Goal: Task Accomplishment & Management: Complete application form

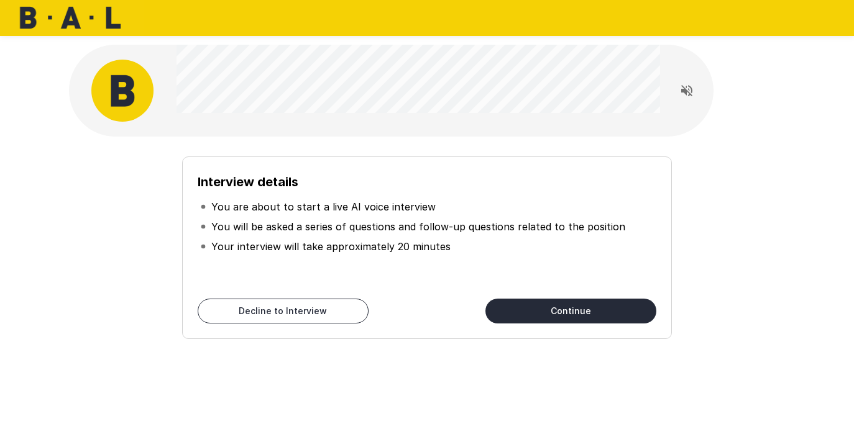
click at [547, 301] on button "Continue" at bounding box center [570, 311] width 171 height 25
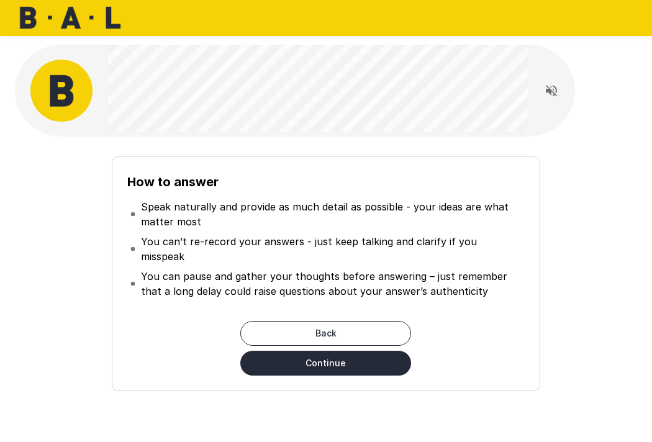
click at [380, 351] on button "Continue" at bounding box center [325, 363] width 171 height 25
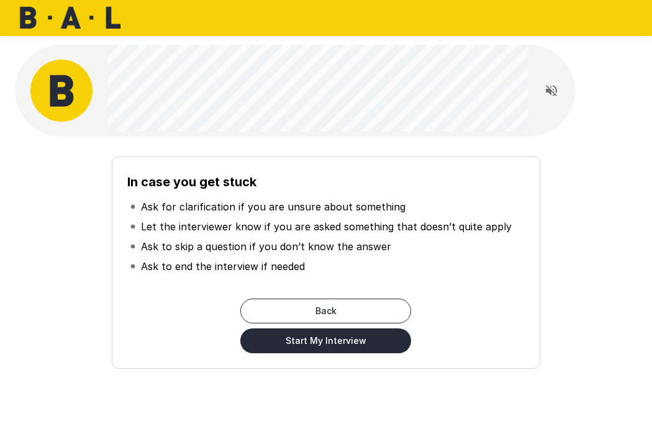
click at [379, 347] on button "Start My Interview" at bounding box center [325, 341] width 171 height 25
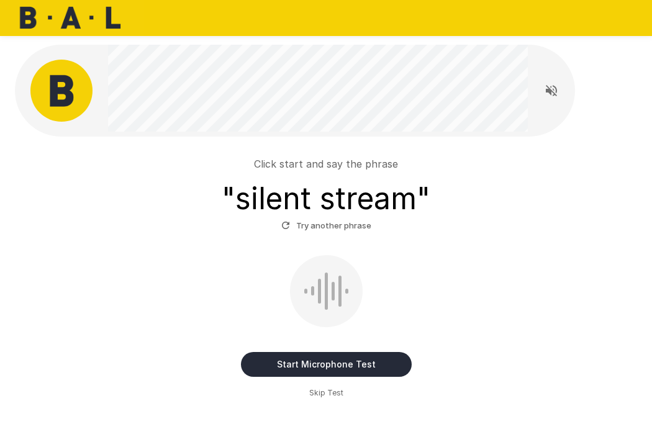
click at [333, 362] on button "Start Microphone Test" at bounding box center [326, 364] width 171 height 25
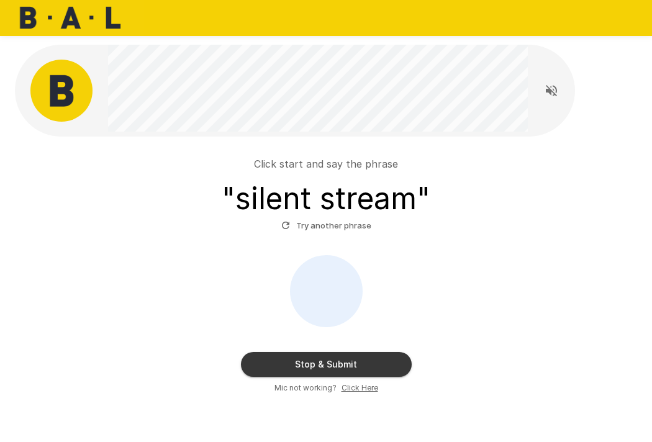
click at [333, 362] on button "Stop & Submit" at bounding box center [326, 364] width 171 height 25
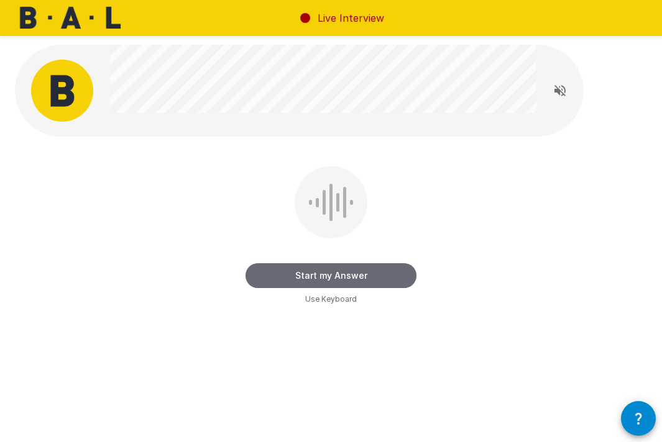
click at [363, 273] on button "Start my Answer" at bounding box center [330, 275] width 171 height 25
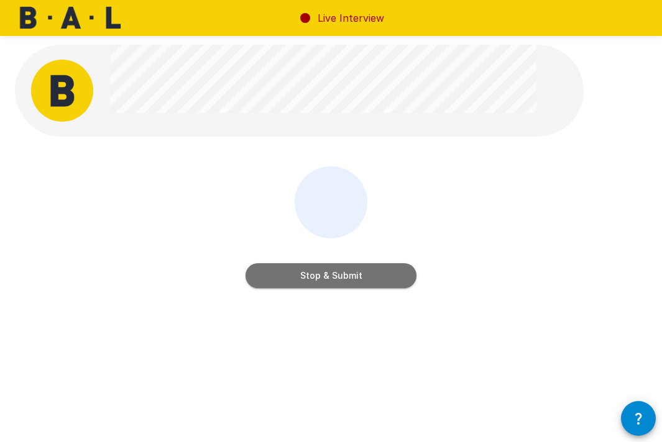
click at [362, 273] on button "Stop & Submit" at bounding box center [330, 275] width 171 height 25
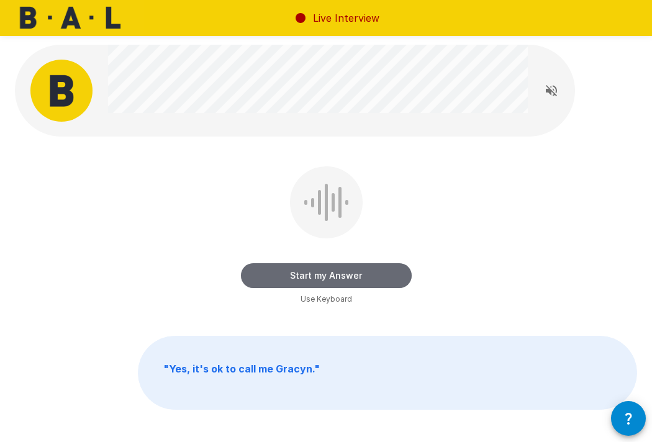
click at [362, 273] on button "Start my Answer" at bounding box center [326, 275] width 171 height 25
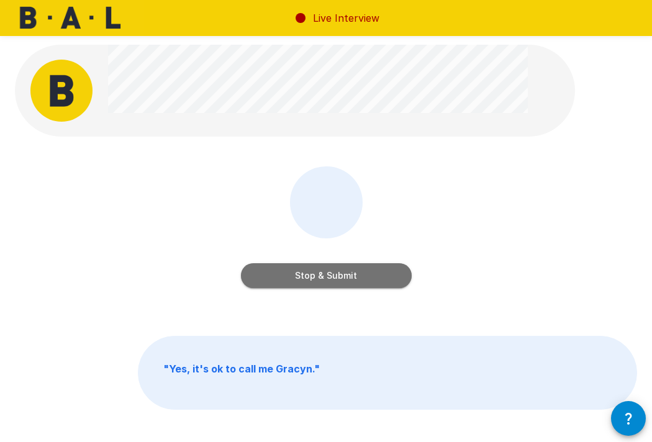
click at [353, 275] on button "Stop & Submit" at bounding box center [326, 275] width 171 height 25
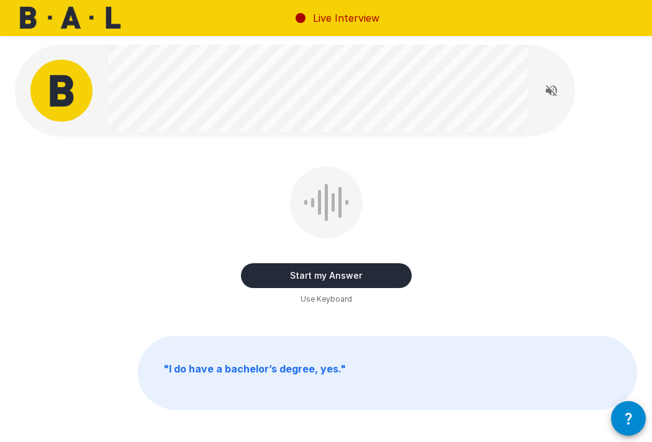
click at [336, 273] on button "Start my Answer" at bounding box center [326, 275] width 171 height 25
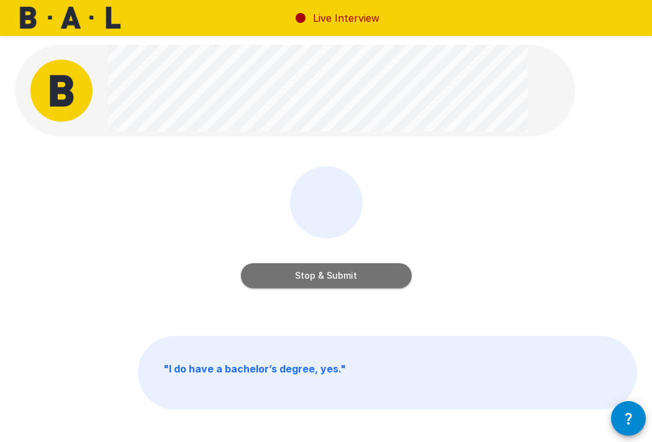
click at [336, 273] on button "Stop & Submit" at bounding box center [326, 275] width 171 height 25
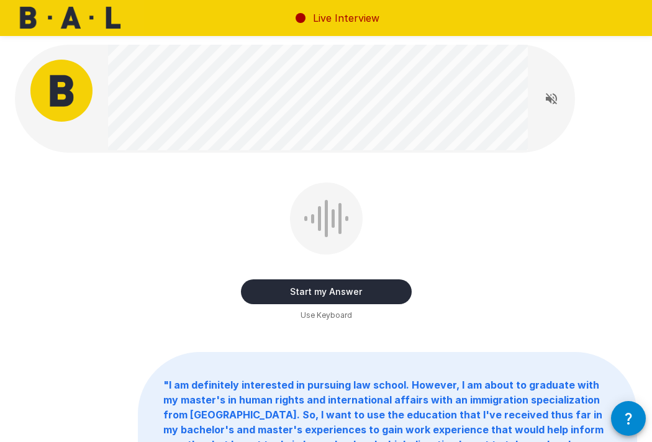
click at [334, 291] on button "Start my Answer" at bounding box center [326, 292] width 171 height 25
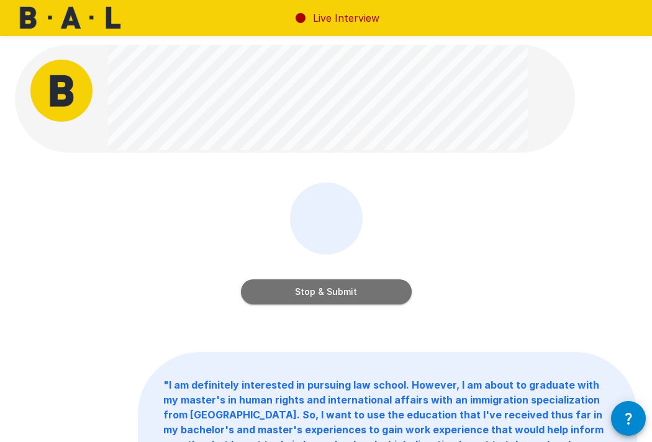
click at [307, 293] on button "Stop & Submit" at bounding box center [326, 292] width 171 height 25
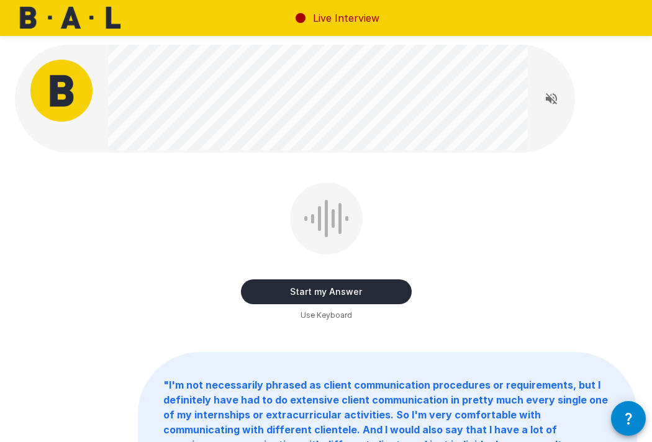
click at [377, 284] on button "Start my Answer" at bounding box center [326, 292] width 171 height 25
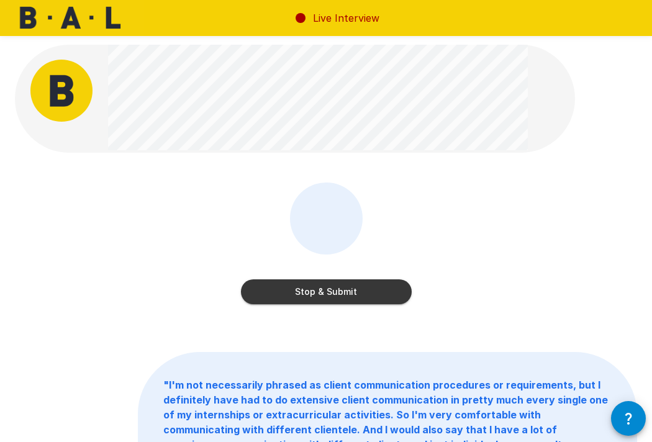
click at [320, 293] on button "Stop & Submit" at bounding box center [326, 292] width 171 height 25
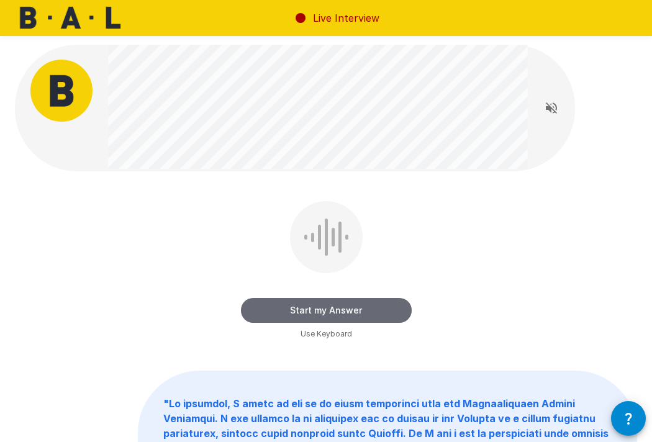
click at [317, 308] on button "Start my Answer" at bounding box center [326, 310] width 171 height 25
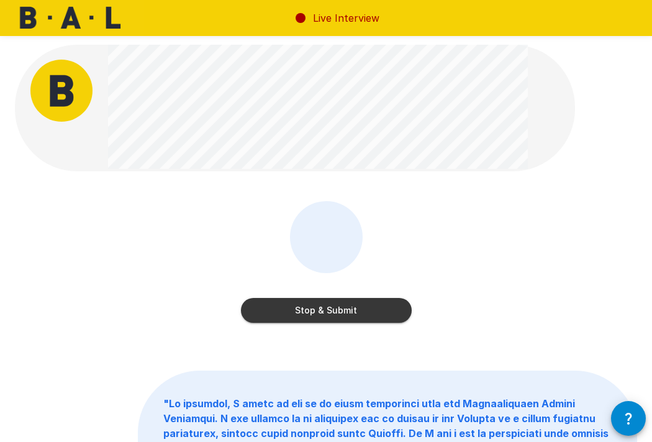
click at [317, 308] on button "Stop & Submit" at bounding box center [326, 310] width 171 height 25
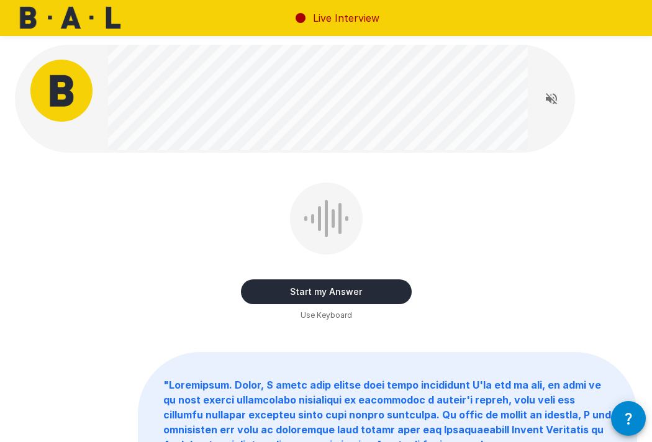
click at [305, 293] on button "Start my Answer" at bounding box center [326, 292] width 171 height 25
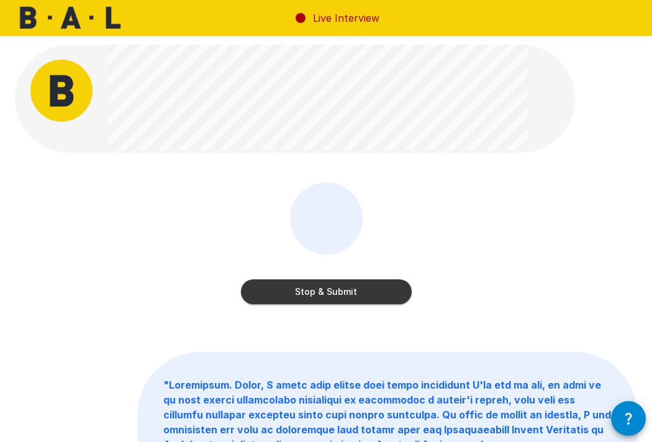
click at [305, 293] on button "Stop & Submit" at bounding box center [326, 292] width 171 height 25
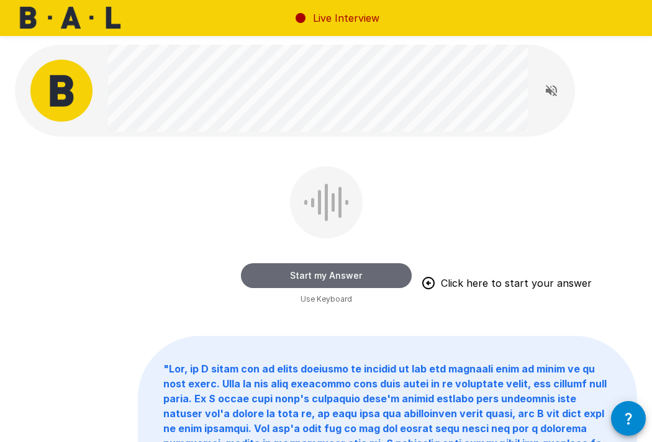
click at [287, 279] on button "Start my Answer" at bounding box center [326, 275] width 171 height 25
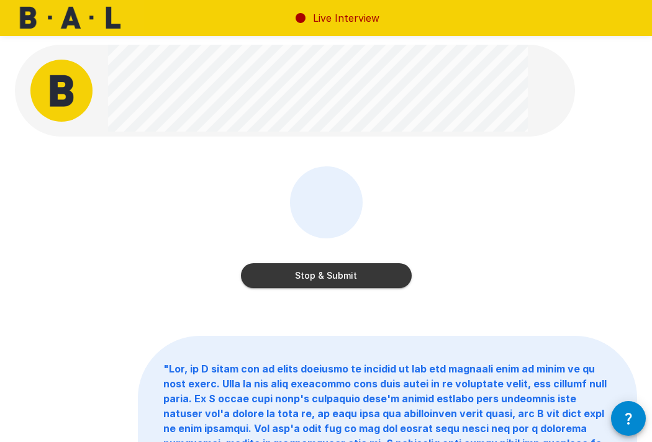
click at [287, 279] on button "Stop & Submit" at bounding box center [326, 275] width 171 height 25
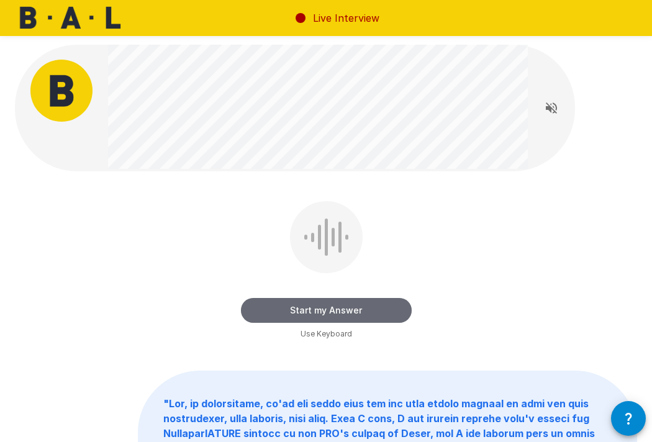
click at [303, 316] on button "Start my Answer" at bounding box center [326, 310] width 171 height 25
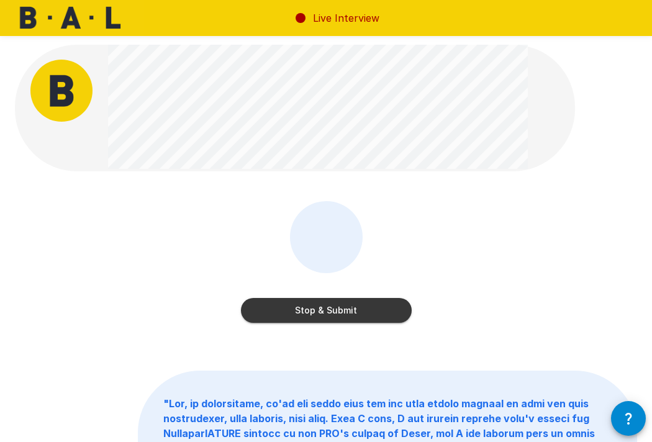
click at [309, 308] on button "Stop & Submit" at bounding box center [326, 310] width 171 height 25
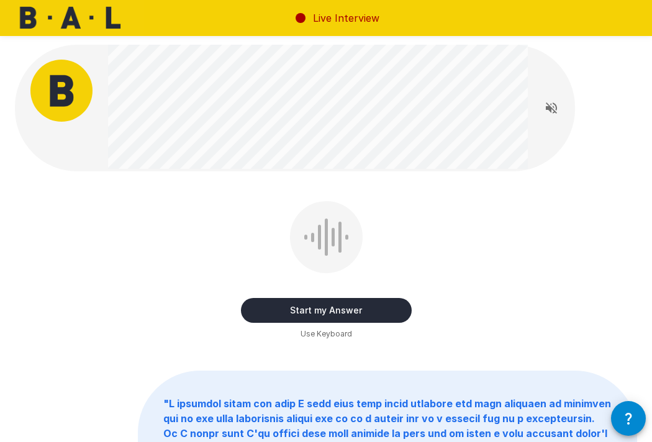
click at [309, 308] on button "Start my Answer" at bounding box center [326, 310] width 171 height 25
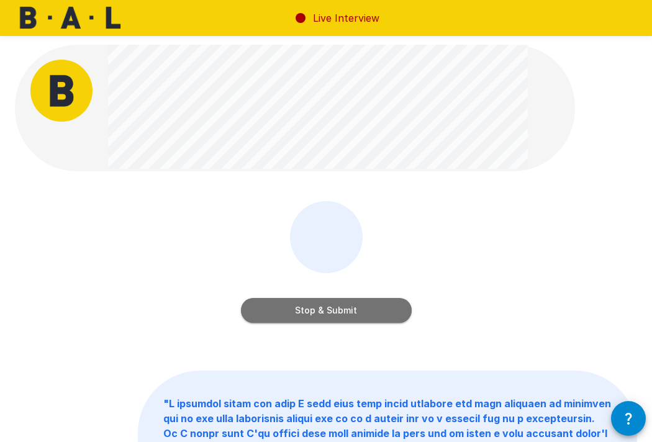
click at [309, 308] on button "Stop & Submit" at bounding box center [326, 310] width 171 height 25
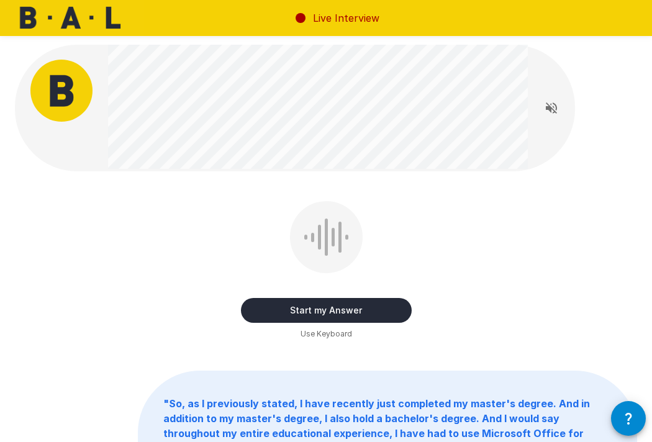
click at [329, 306] on button "Start my Answer" at bounding box center [326, 310] width 171 height 25
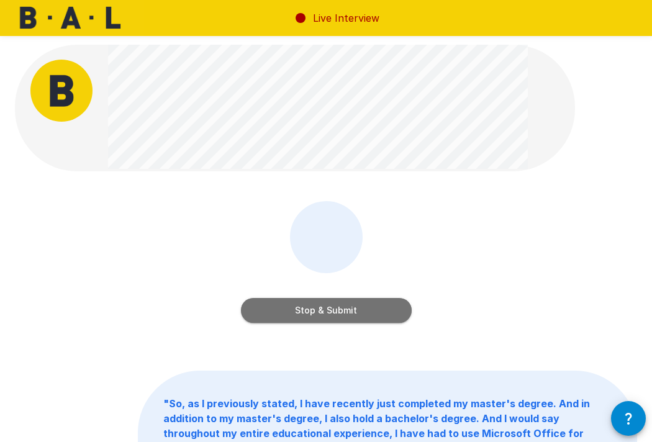
click at [329, 306] on button "Stop & Submit" at bounding box center [326, 310] width 171 height 25
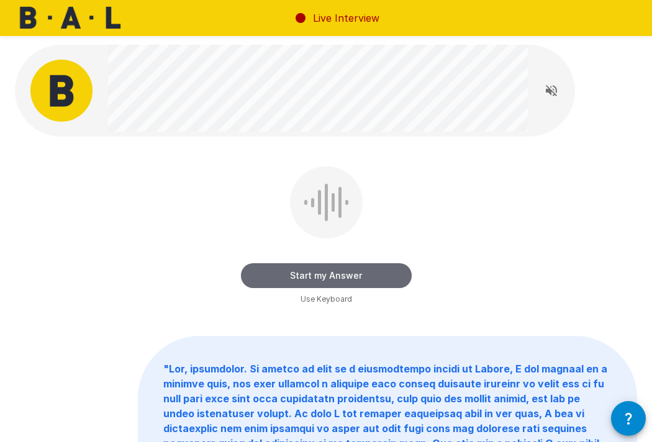
click at [356, 276] on button "Start my Answer" at bounding box center [326, 275] width 171 height 25
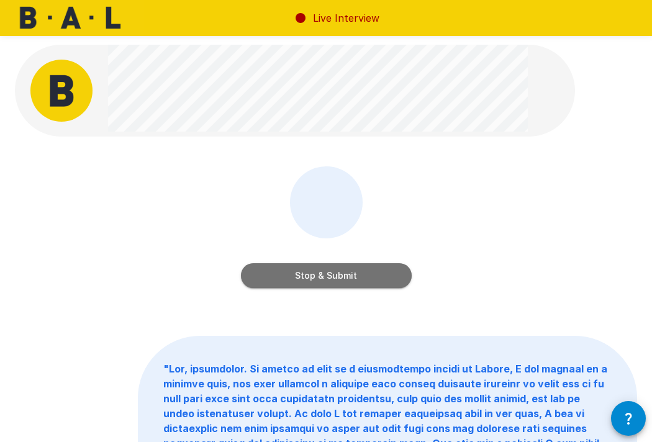
click at [356, 276] on button "Stop & Submit" at bounding box center [326, 275] width 171 height 25
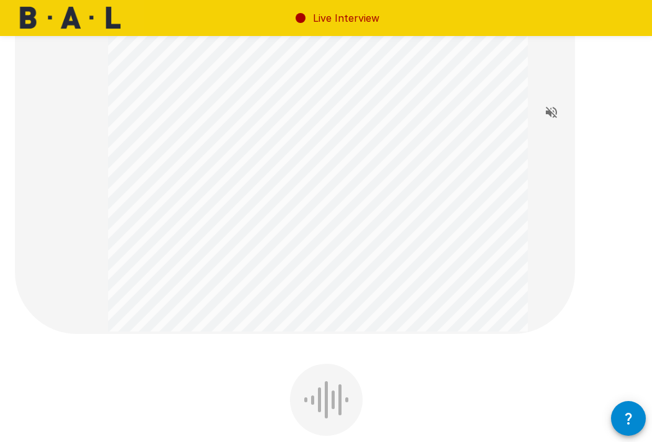
scroll to position [155, 0]
click at [330, 404] on div at bounding box center [326, 399] width 73 height 72
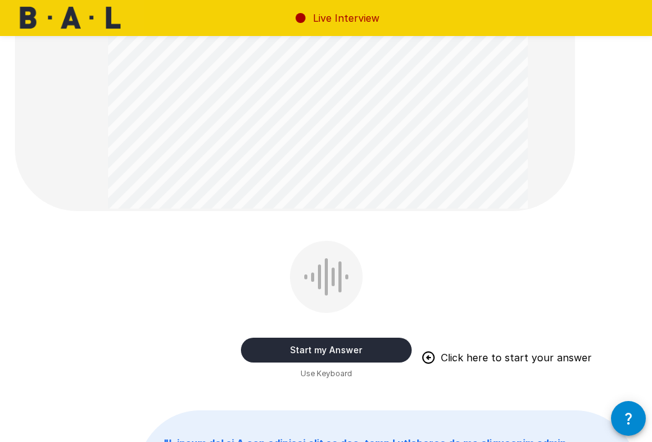
scroll to position [273, 0]
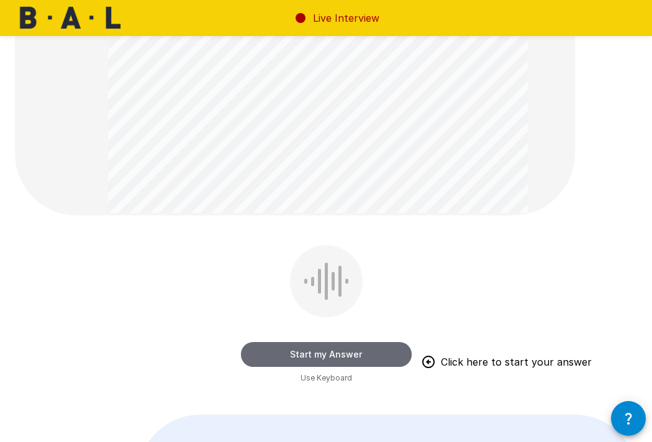
click at [338, 356] on button "Start my Answer" at bounding box center [326, 354] width 171 height 25
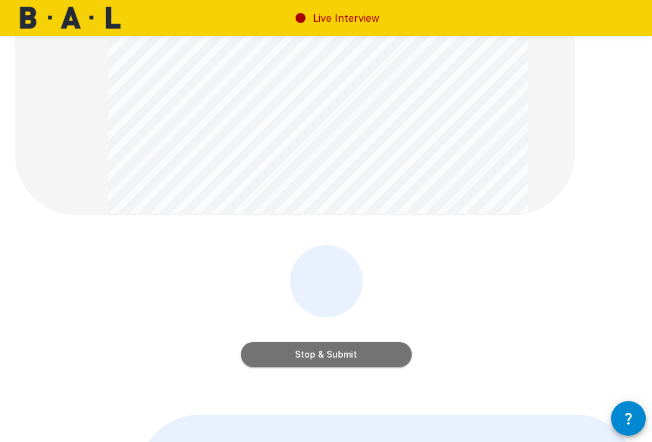
click at [337, 356] on button "Stop & Submit" at bounding box center [326, 354] width 171 height 25
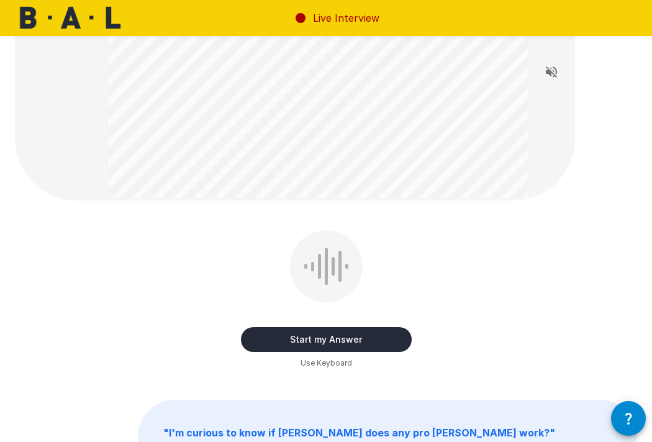
scroll to position [102, 0]
click at [385, 337] on button "Start my Answer" at bounding box center [326, 339] width 171 height 25
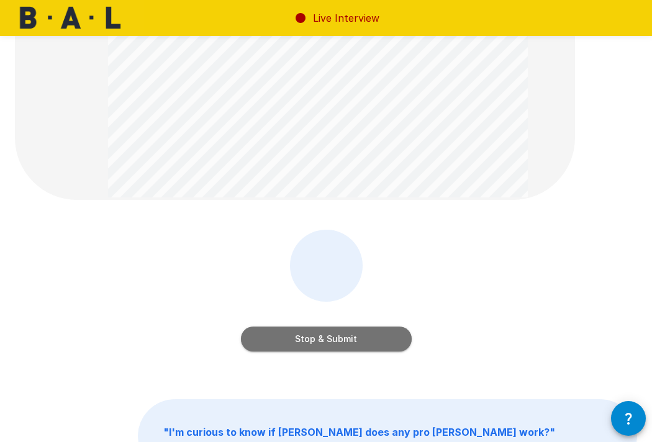
click at [385, 337] on button "Stop & Submit" at bounding box center [326, 339] width 171 height 25
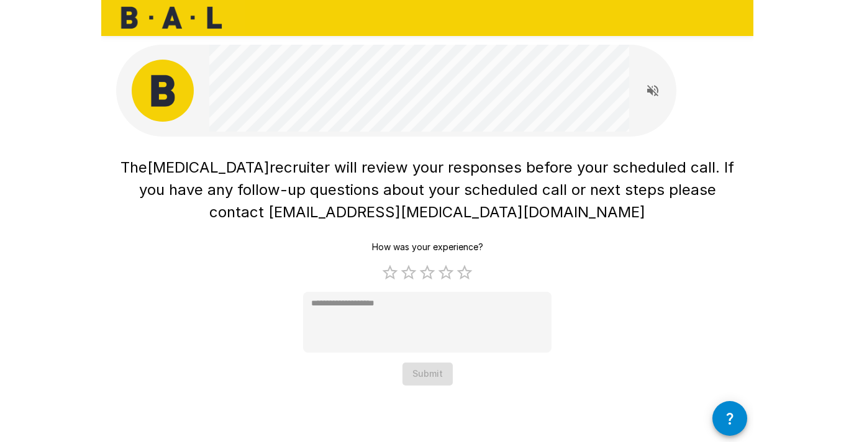
scroll to position [0, 0]
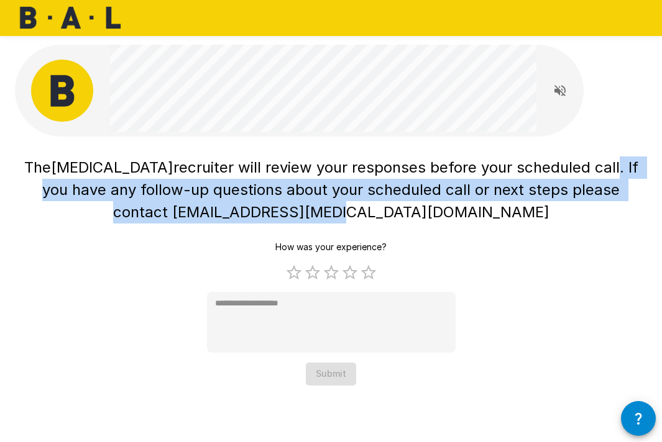
drag, startPoint x: 569, startPoint y: 237, endPoint x: 522, endPoint y: 163, distance: 87.2
click at [522, 163] on div "The [MEDICAL_DATA] recruiter will review your responses before your scheduled c…" at bounding box center [331, 269] width 632 height 234
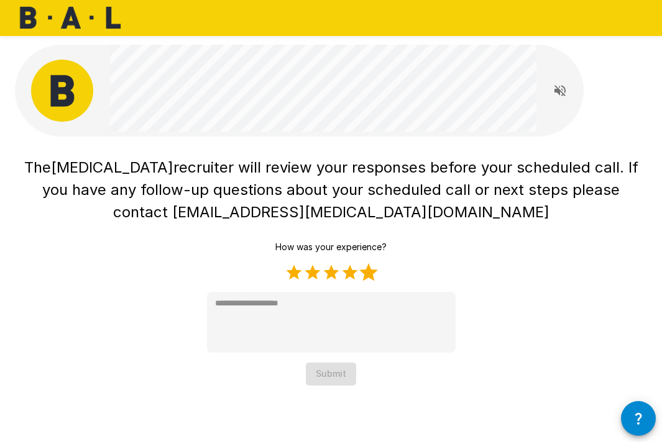
click at [365, 275] on label "5 Stars" at bounding box center [368, 272] width 19 height 19
type textarea "*"
click at [333, 384] on button "Submit" at bounding box center [331, 374] width 50 height 23
